Goal: Information Seeking & Learning: Learn about a topic

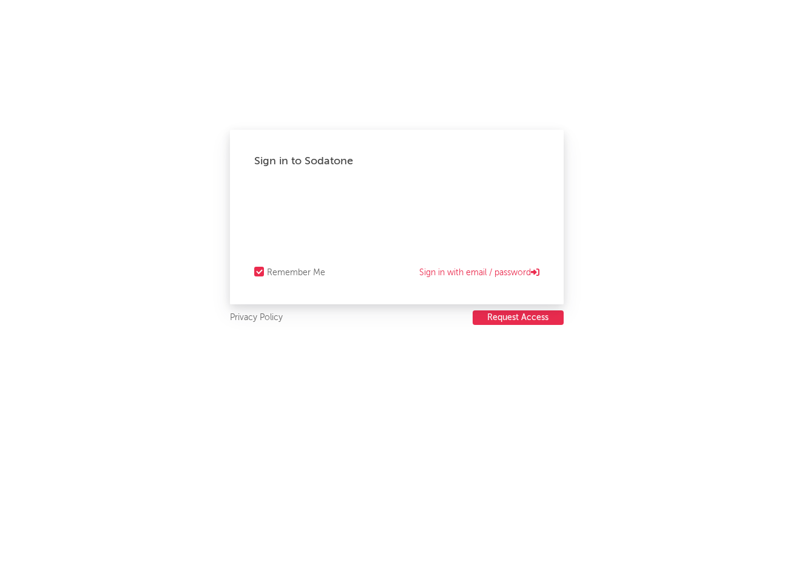
click at [634, 417] on div "Sign in to Sodatone Remember Me Sign in with email / password Privacy Policy Re…" at bounding box center [396, 292] width 793 height 585
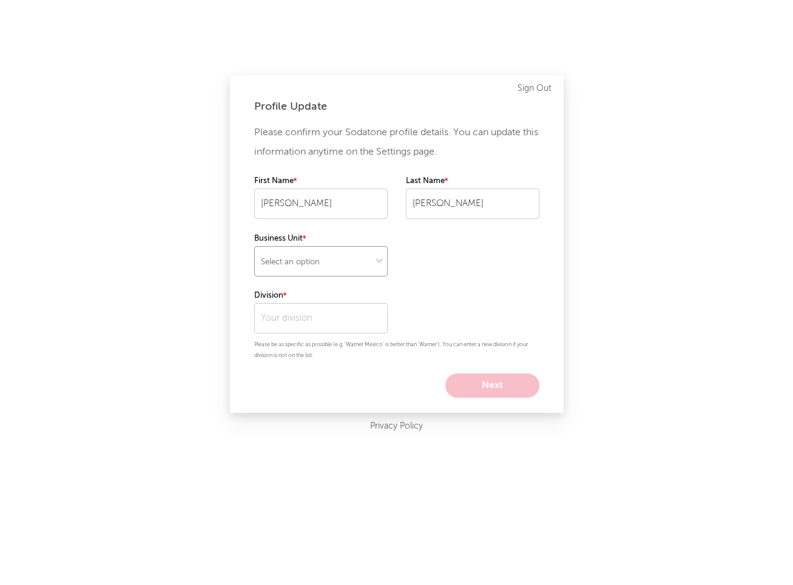
click at [329, 267] on select "Select an option" at bounding box center [320, 261] width 133 height 30
select select "recorded_music"
click at [362, 312] on input "text" at bounding box center [320, 318] width 133 height 30
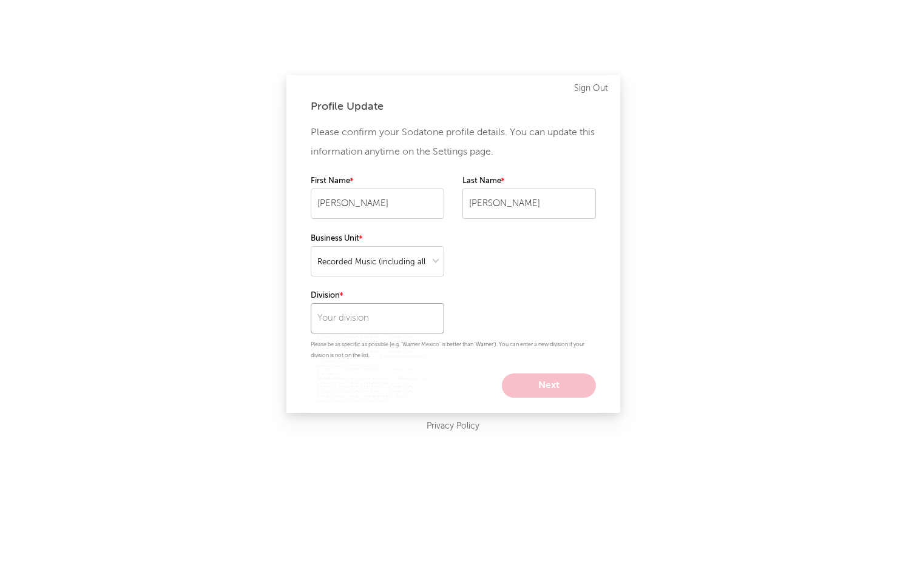
scroll to position [861, 0]
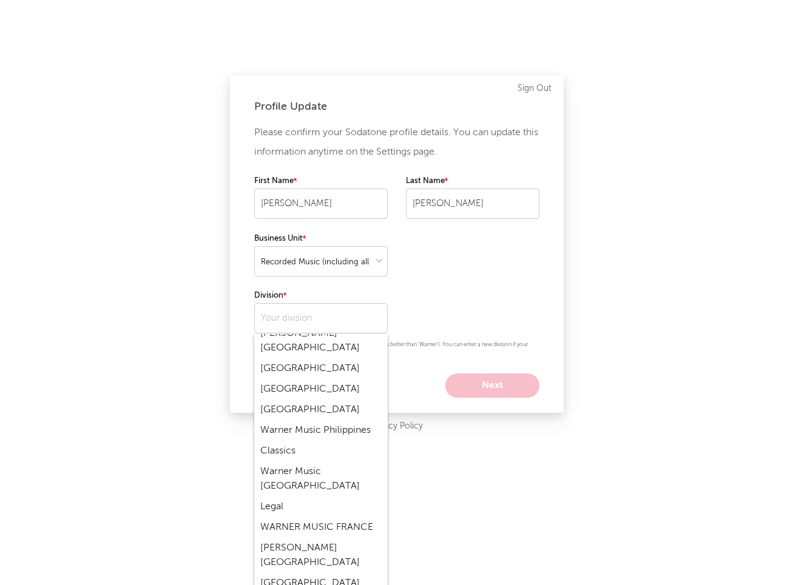
type input "Warner Records"
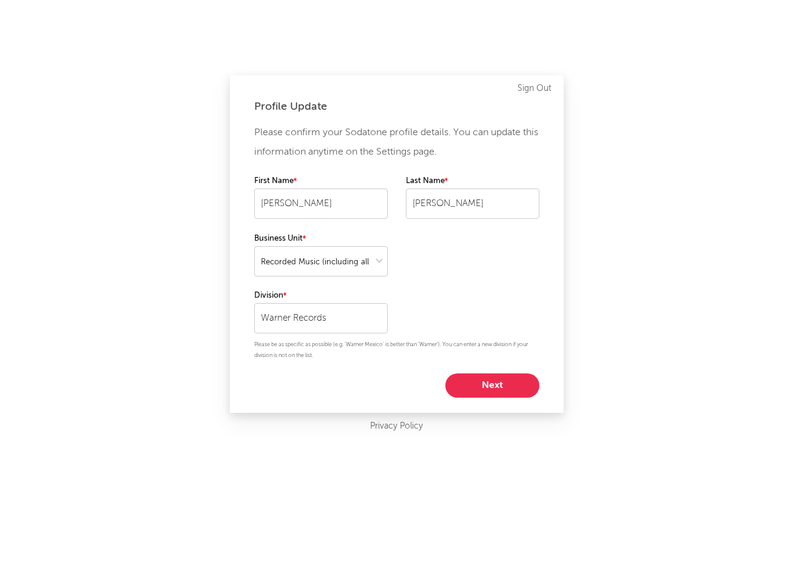
click at [482, 387] on button "Next" at bounding box center [492, 386] width 94 height 24
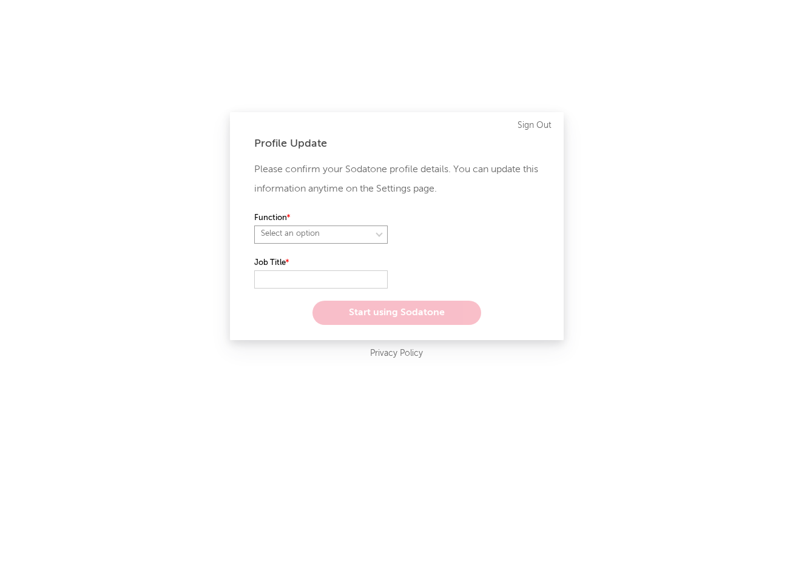
click at [363, 233] on select "Select an option" at bounding box center [320, 235] width 133 height 18
select select "anr"
click at [442, 231] on select "Select an option" at bounding box center [472, 235] width 133 height 18
select select "other"
click at [325, 266] on label "Job Title" at bounding box center [320, 263] width 133 height 15
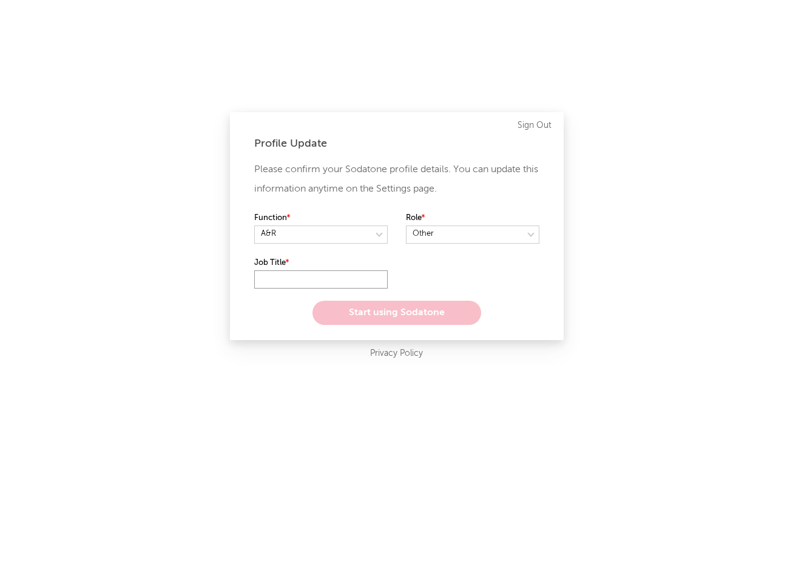
click at [325, 275] on input "text" at bounding box center [320, 280] width 133 height 18
type input "Intern"
click at [397, 303] on button "Start using Sodatone" at bounding box center [396, 313] width 169 height 24
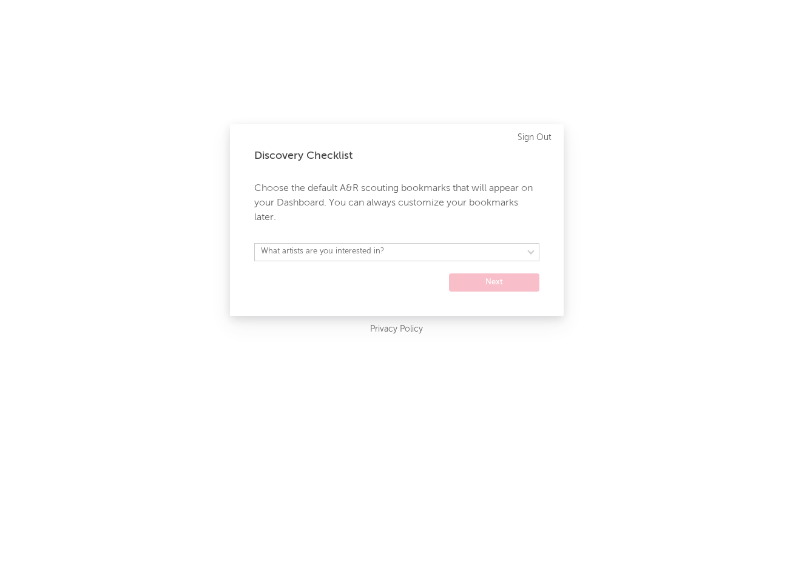
click at [383, 242] on div "Discovery Checklist Choose the default A&R scouting bookmarks that will appear …" at bounding box center [397, 220] width 334 height 192
click at [387, 251] on select "What artists are you interested in? Argentina Asia General Australia Austria Be…" at bounding box center [396, 252] width 285 height 18
select select "15"
click at [517, 254] on select "Argentina Asia General Australia Austria Belgium Benelux Brasil Canada China Co…" at bounding box center [396, 252] width 285 height 18
click at [495, 280] on button "Next" at bounding box center [494, 283] width 90 height 18
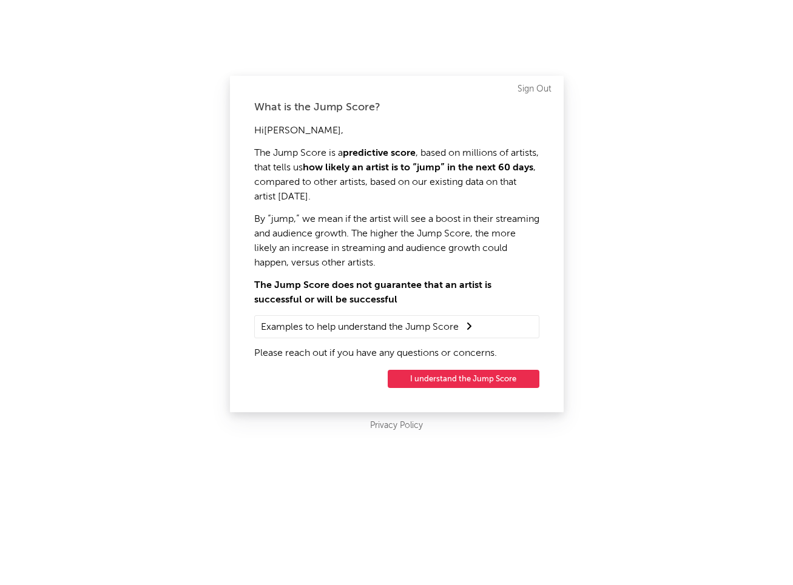
click at [499, 379] on button "I understand the Jump Score" at bounding box center [464, 379] width 152 height 18
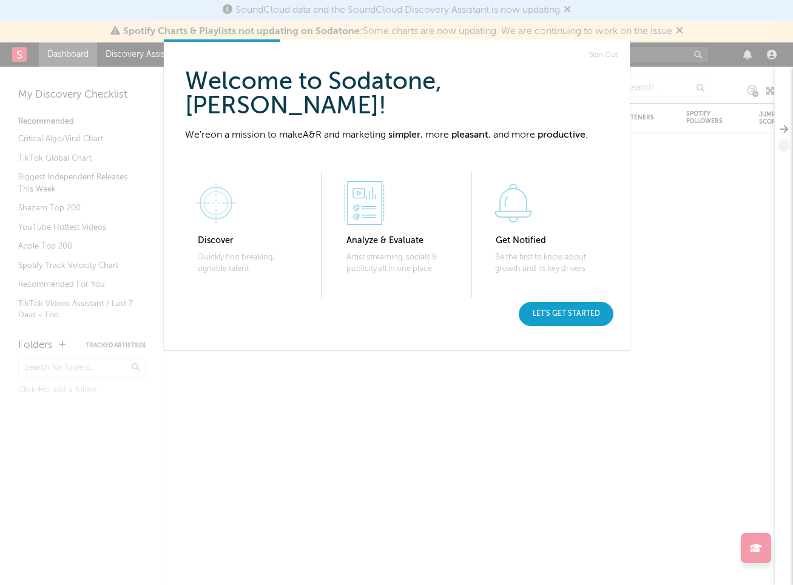
click at [568, 312] on div "Let's get started" at bounding box center [566, 314] width 95 height 24
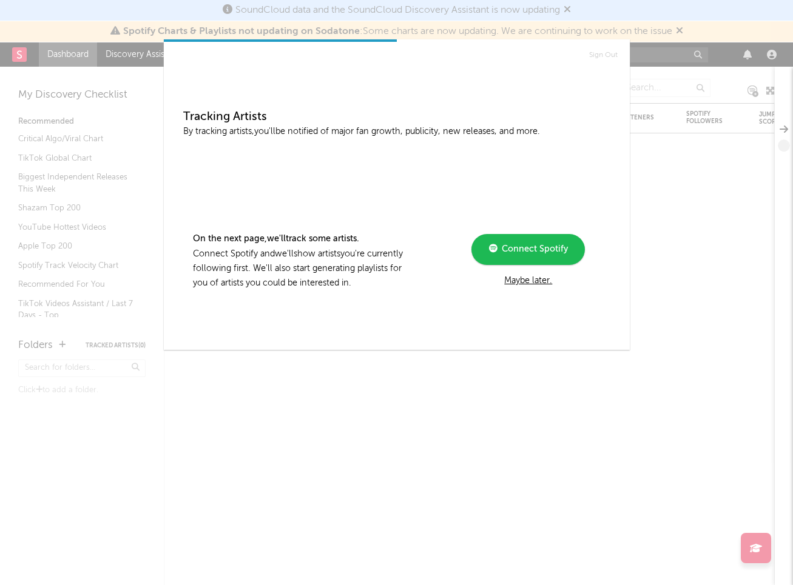
click at [633, 393] on div "Sign Out Tracking Artists By tracking artists, you'll be notified of major fan …" at bounding box center [396, 292] width 793 height 585
click at [532, 283] on div "Maybe later." at bounding box center [527, 281] width 163 height 15
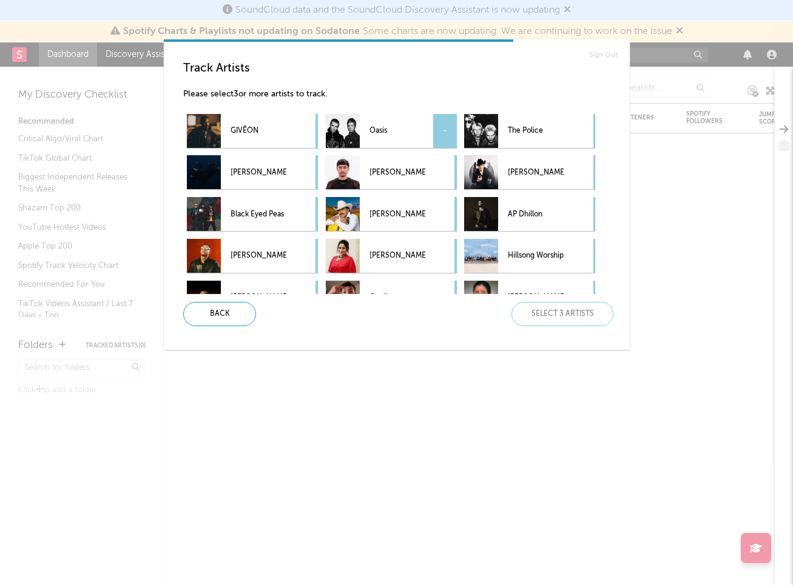
click at [424, 131] on p "Oasis" at bounding box center [397, 131] width 56 height 27
click at [557, 136] on p "The Police" at bounding box center [536, 131] width 56 height 27
click at [305, 216] on div "-" at bounding box center [306, 214] width 23 height 34
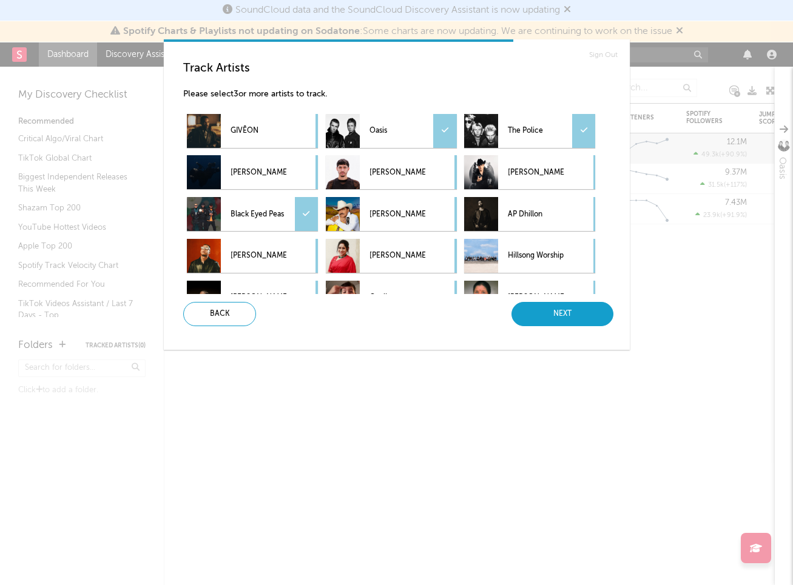
click at [575, 319] on div "Next" at bounding box center [562, 314] width 102 height 24
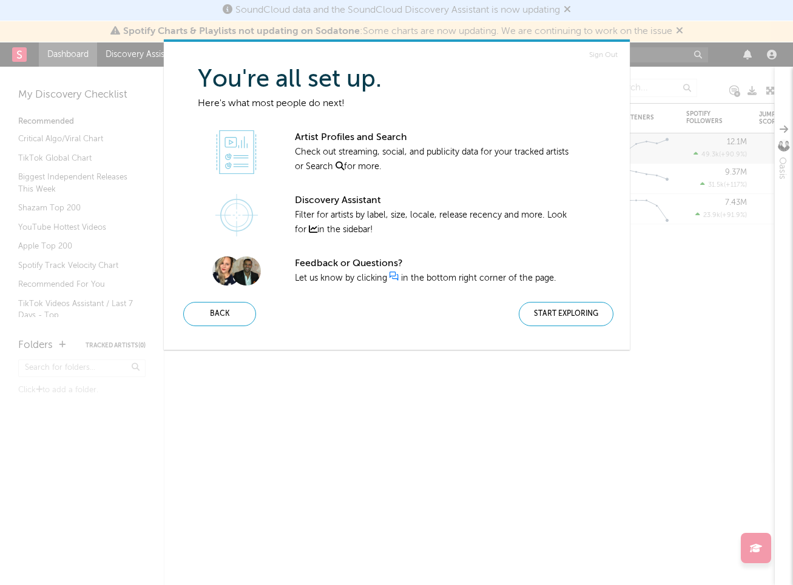
click at [575, 319] on div "Start Exploring" at bounding box center [566, 314] width 95 height 24
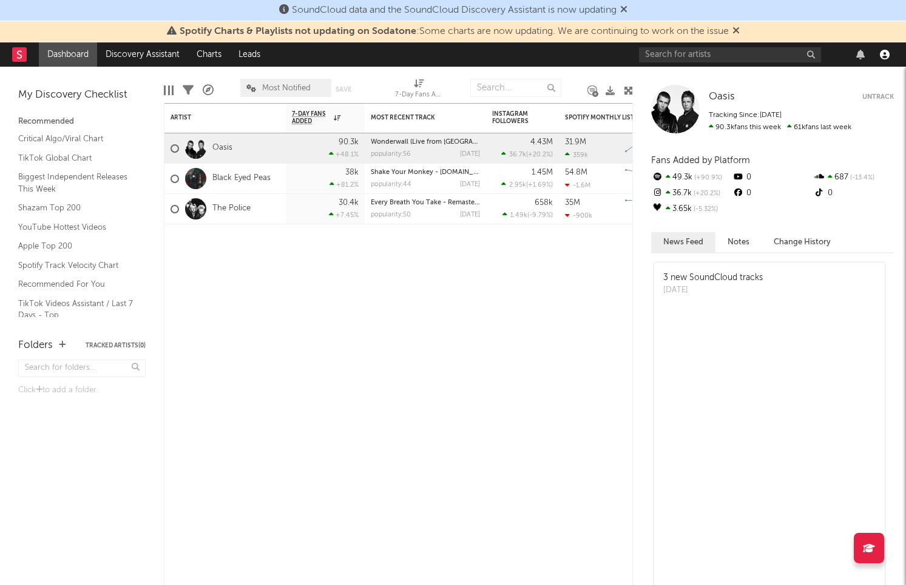
click at [792, 55] on icon "button" at bounding box center [885, 55] width 10 height 10
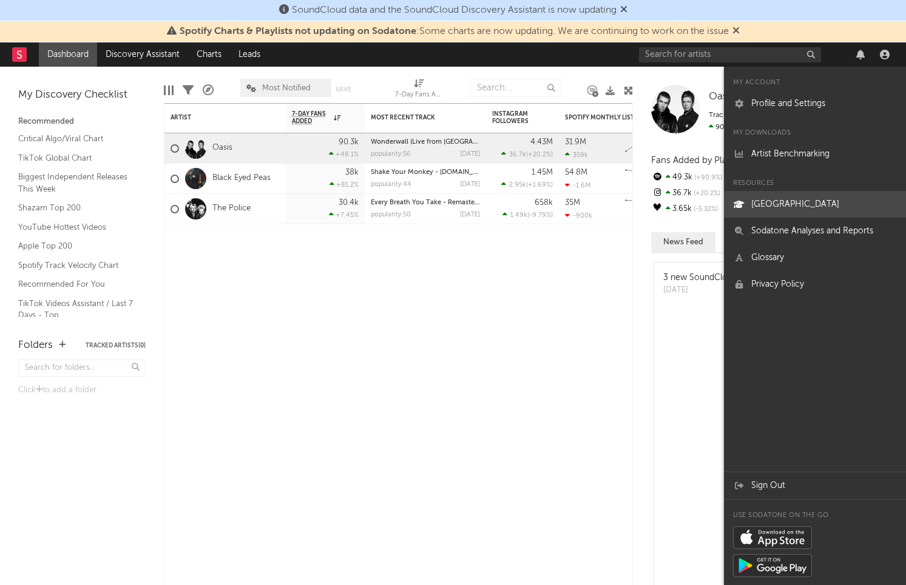
click at [792, 202] on link "Sodatone University" at bounding box center [815, 204] width 182 height 27
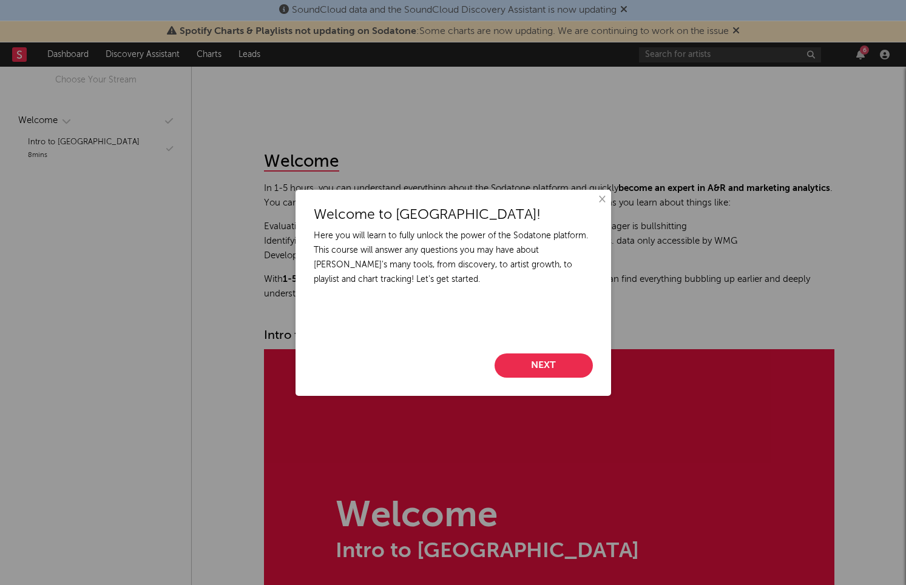
click at [529, 355] on button "Next" at bounding box center [543, 366] width 98 height 24
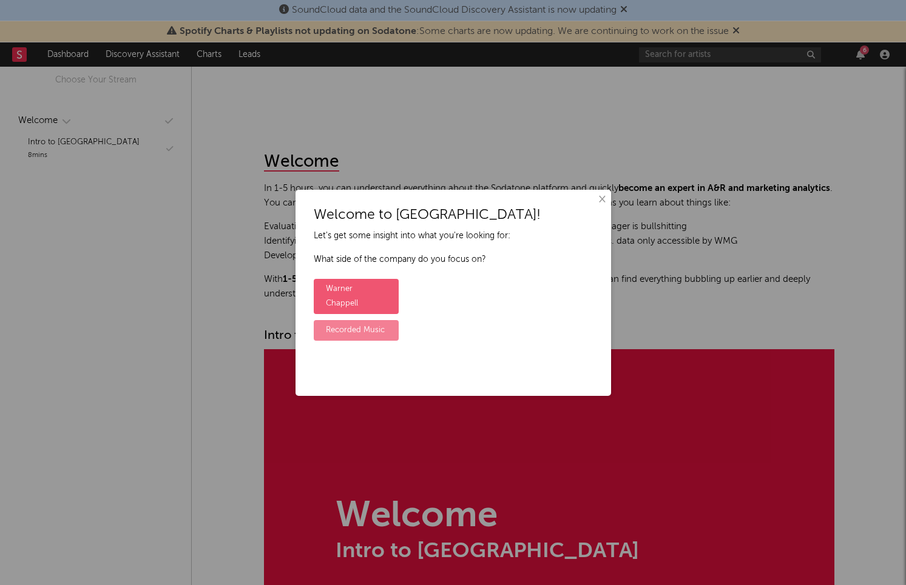
click at [375, 320] on label "Recorded Music" at bounding box center [356, 330] width 85 height 21
click at [322, 317] on input "Recorded Music" at bounding box center [318, 321] width 8 height 8
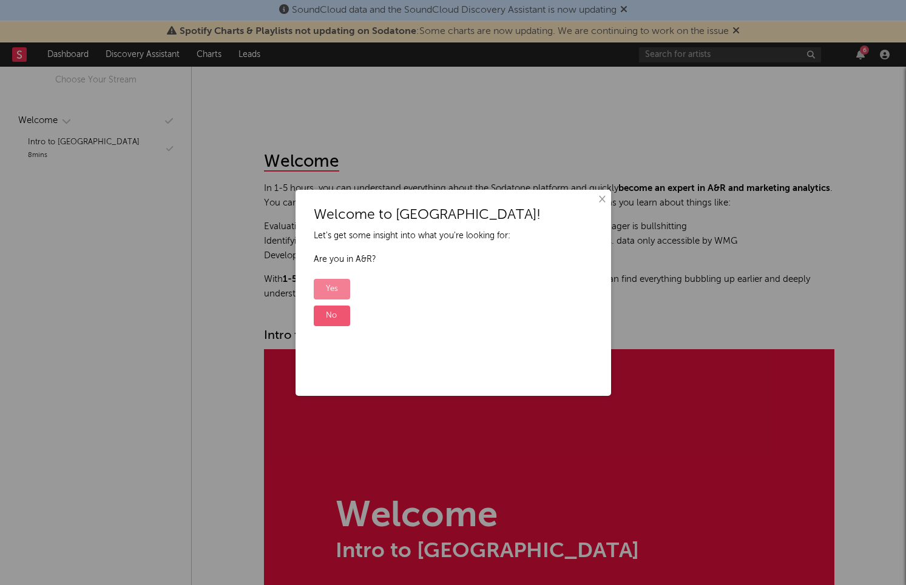
click at [332, 285] on label "Yes" at bounding box center [332, 289] width 36 height 21
click at [322, 284] on input "Yes" at bounding box center [318, 280] width 8 height 8
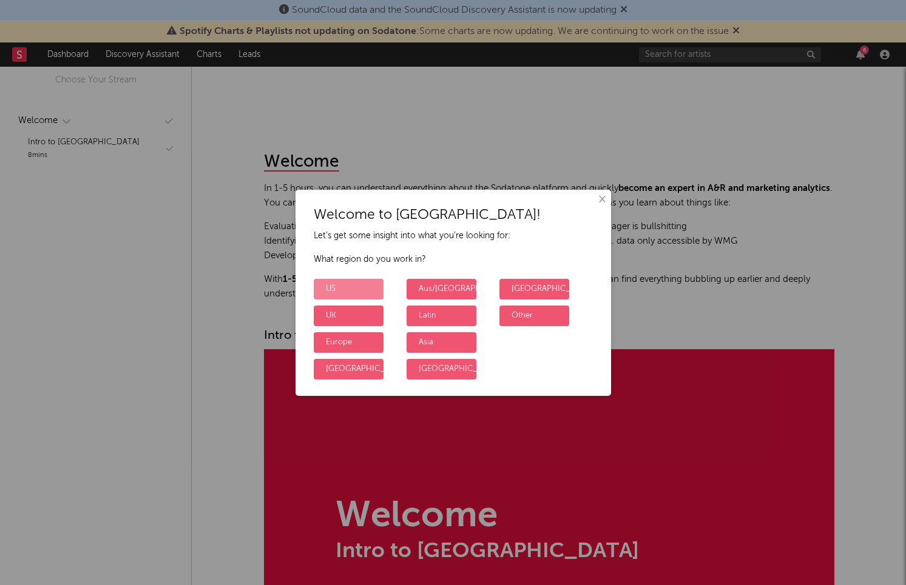
click at [346, 291] on label "US" at bounding box center [349, 289] width 70 height 21
click at [322, 284] on input "US" at bounding box center [318, 280] width 8 height 8
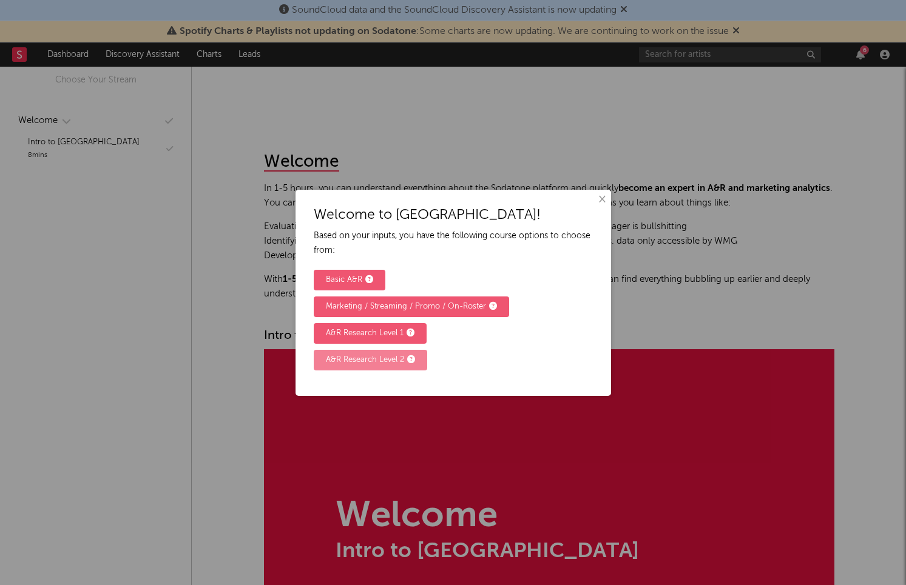
click at [399, 354] on div "A&R Research Level 2" at bounding box center [370, 360] width 89 height 15
click at [322, 354] on input "A&R Research Level 2" at bounding box center [318, 351] width 8 height 8
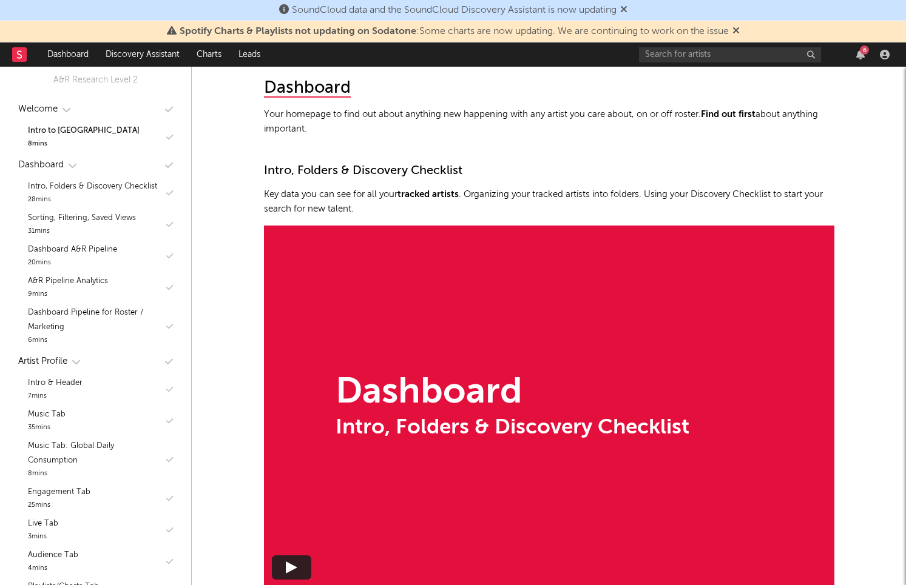
scroll to position [692, 0]
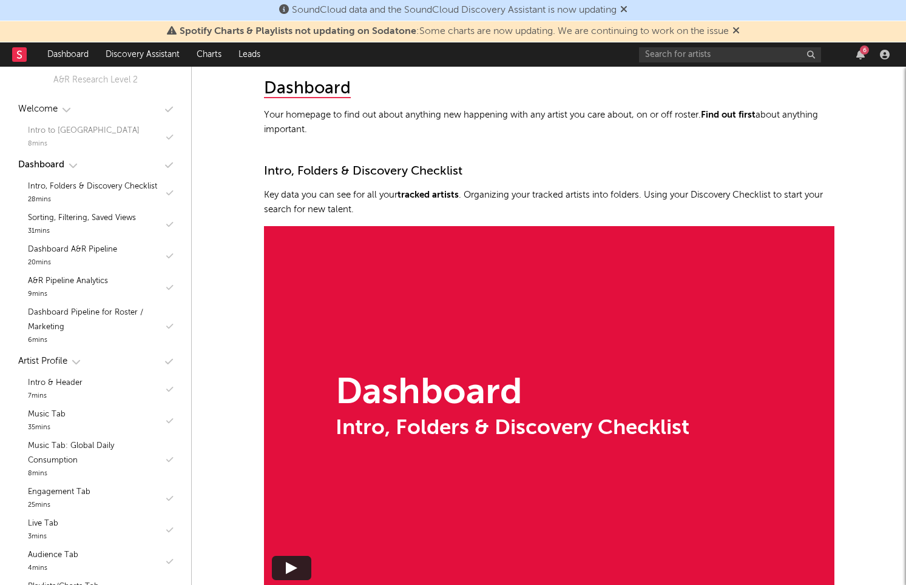
click at [93, 138] on div "8 mins" at bounding box center [84, 144] width 112 height 12
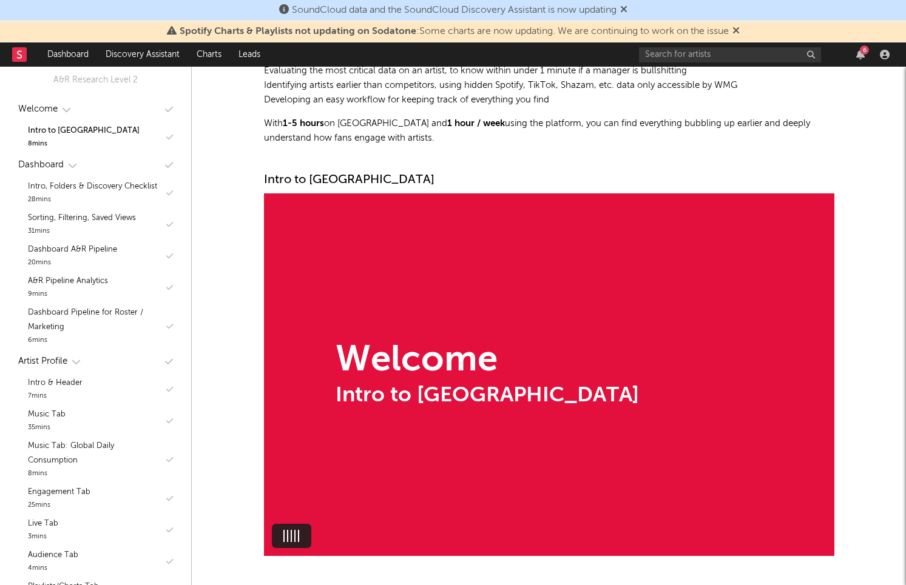
scroll to position [149, 0]
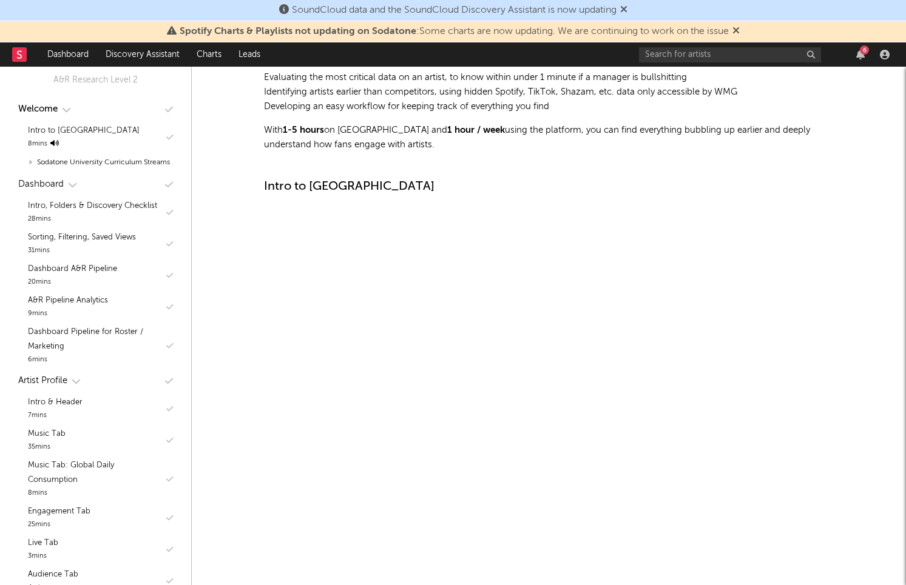
click at [860, 50] on div "6" at bounding box center [864, 49] width 9 height 9
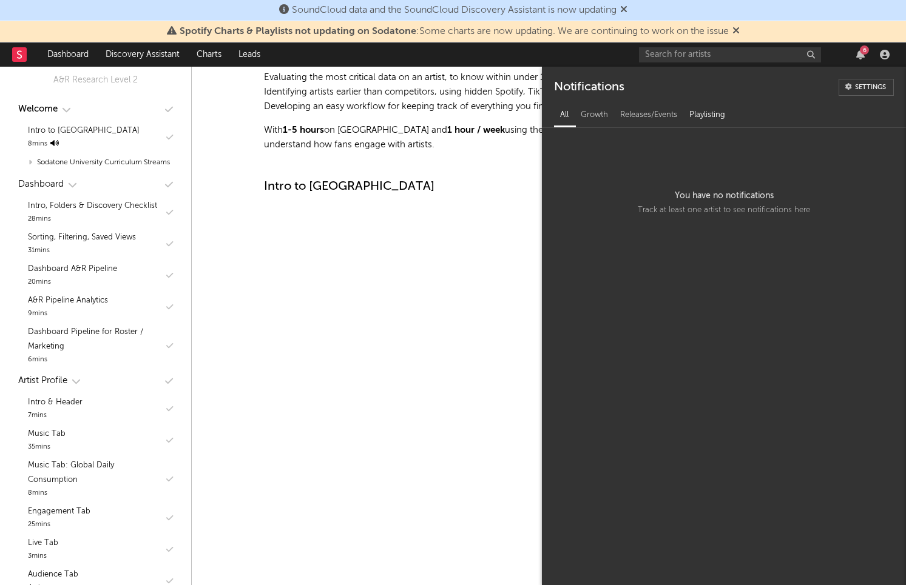
click at [699, 112] on div "Playlisting" at bounding box center [707, 115] width 48 height 21
click at [649, 116] on div "Releases/Events" at bounding box center [648, 115] width 69 height 21
click at [604, 113] on div "Growth" at bounding box center [594, 115] width 39 height 21
click at [570, 113] on div "All" at bounding box center [564, 115] width 21 height 21
click at [868, 49] on div "6" at bounding box center [864, 49] width 9 height 9
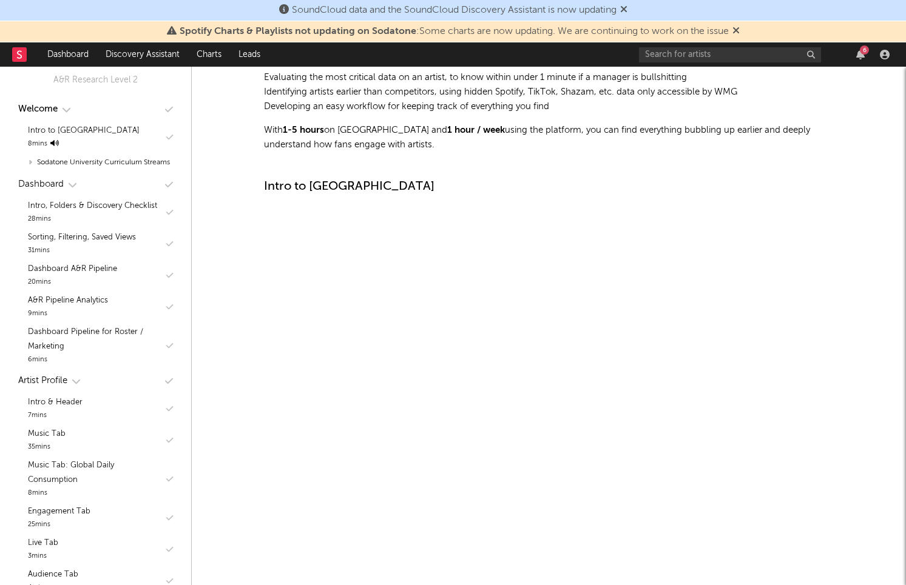
click at [868, 49] on div "6" at bounding box center [864, 49] width 9 height 9
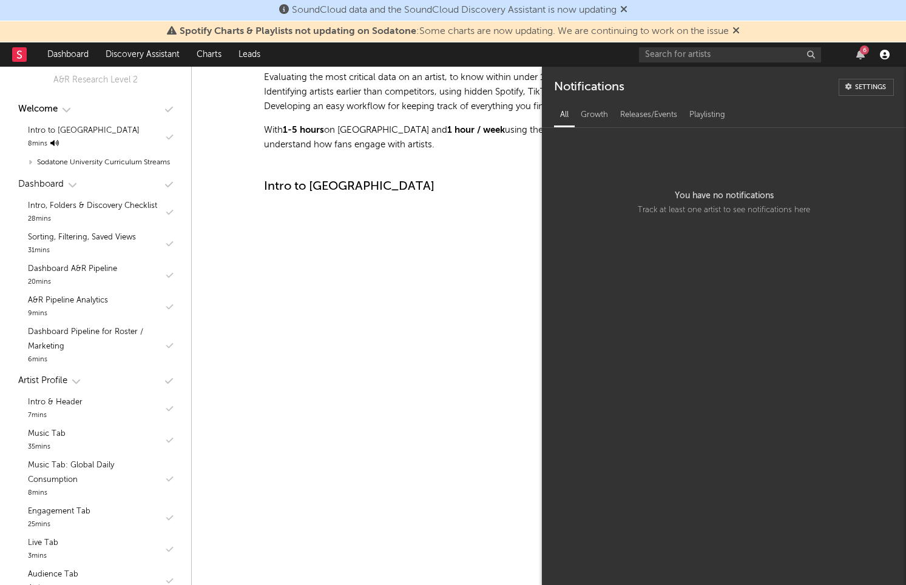
click at [885, 53] on icon "button" at bounding box center [885, 55] width 10 height 10
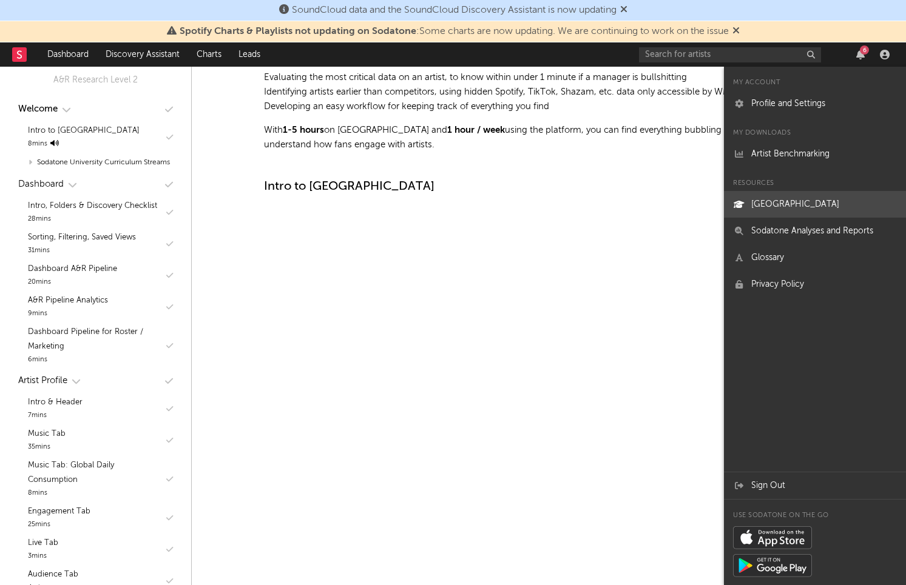
click at [809, 211] on link "Sodatone University" at bounding box center [815, 204] width 182 height 27
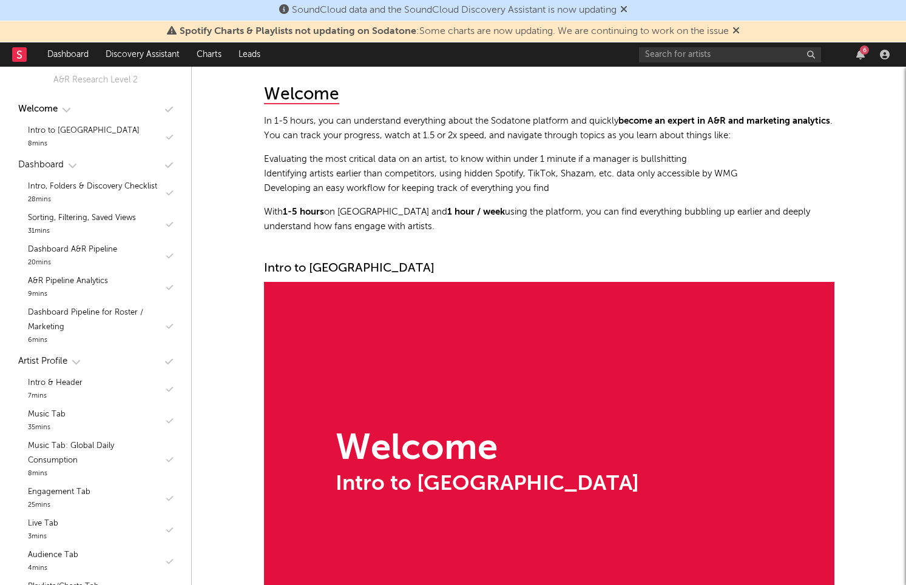
scroll to position [73, 0]
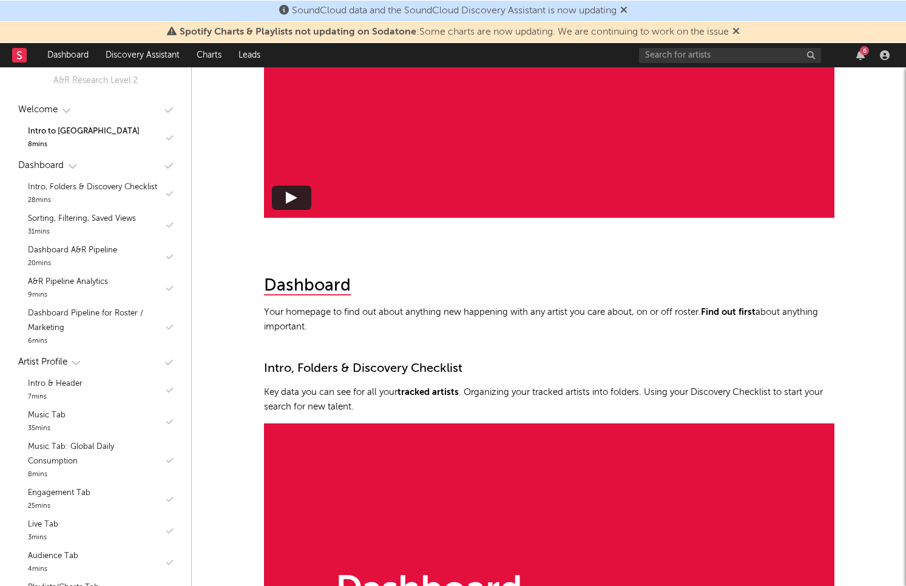
scroll to position [501, 0]
